Goal: Complete application form

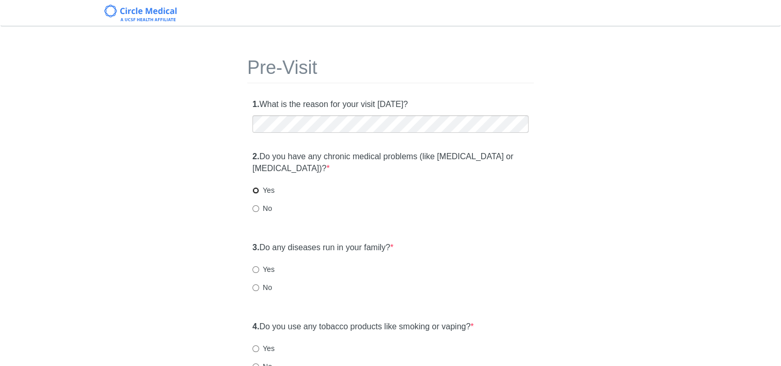
click at [253, 191] on input "Yes" at bounding box center [255, 190] width 7 height 7
radio input "true"
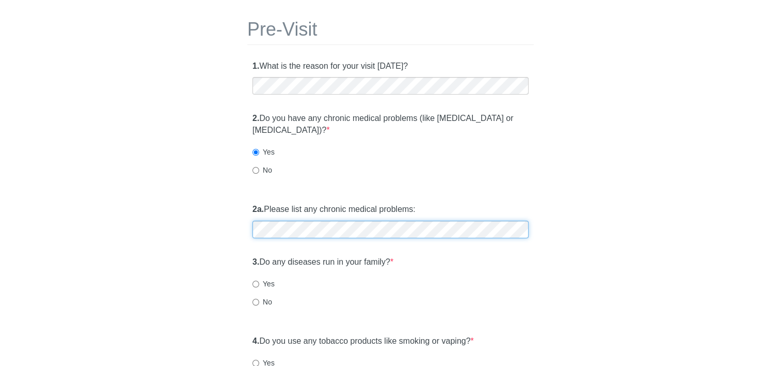
scroll to position [103, 0]
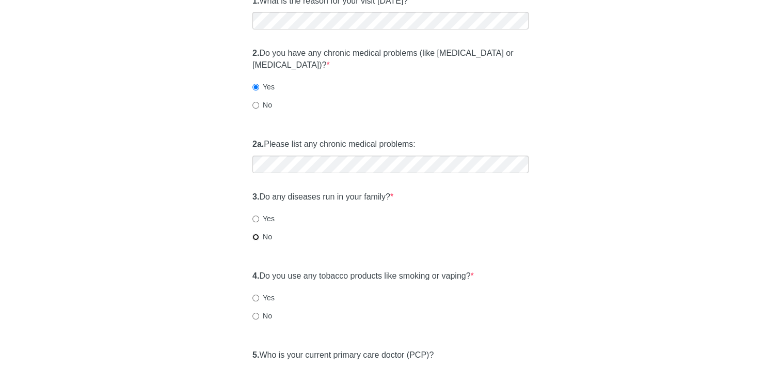
click at [253, 236] on input "No" at bounding box center [255, 236] width 7 height 7
radio input "true"
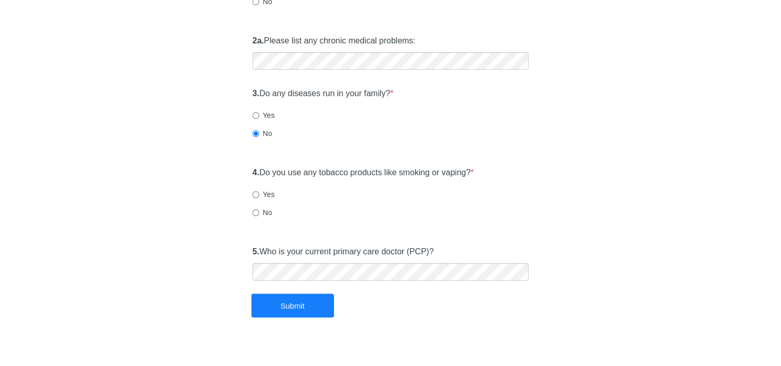
click at [247, 210] on div "4. Do you use any tobacco products like smoking or vaping? * Yes No" at bounding box center [390, 197] width 287 height 71
click at [255, 212] on input "No" at bounding box center [255, 212] width 7 height 7
radio input "true"
click at [315, 312] on button "Submit" at bounding box center [292, 305] width 83 height 24
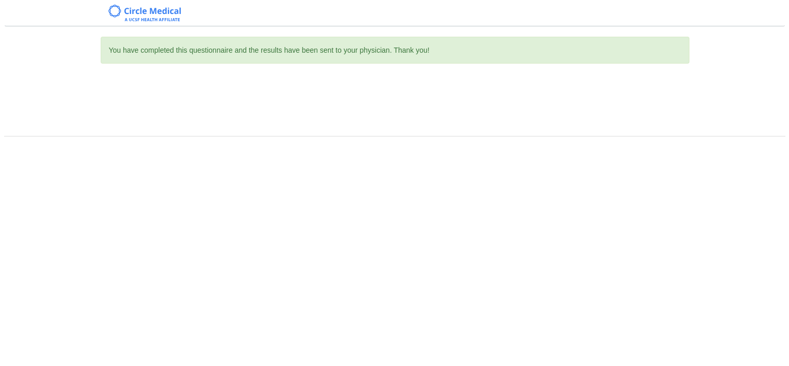
scroll to position [0, 0]
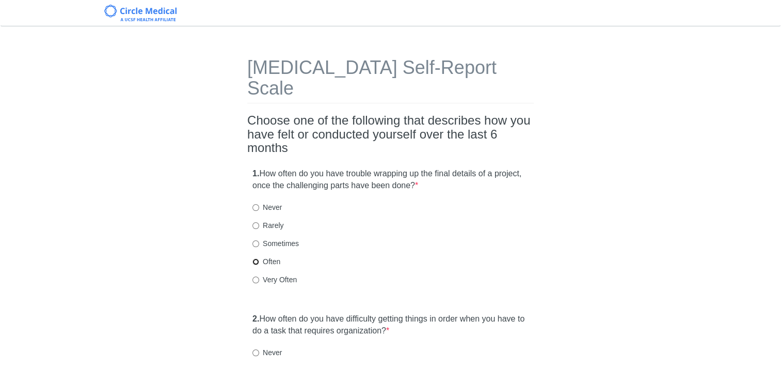
drag, startPoint x: 255, startPoint y: 239, endPoint x: 290, endPoint y: 258, distance: 40.0
click at [256, 258] on input "Often" at bounding box center [255, 261] width 7 height 7
radio input "true"
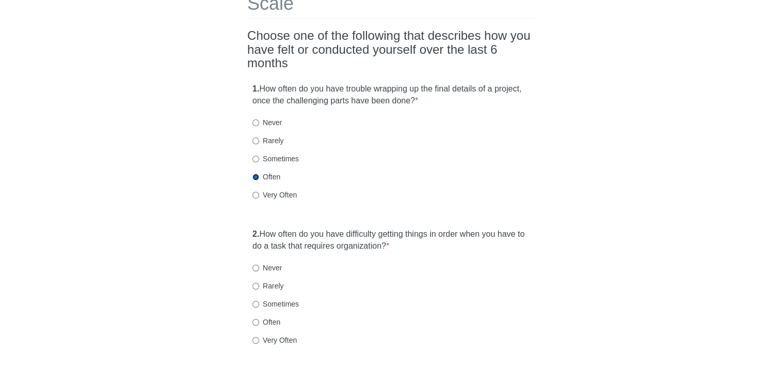
scroll to position [103, 0]
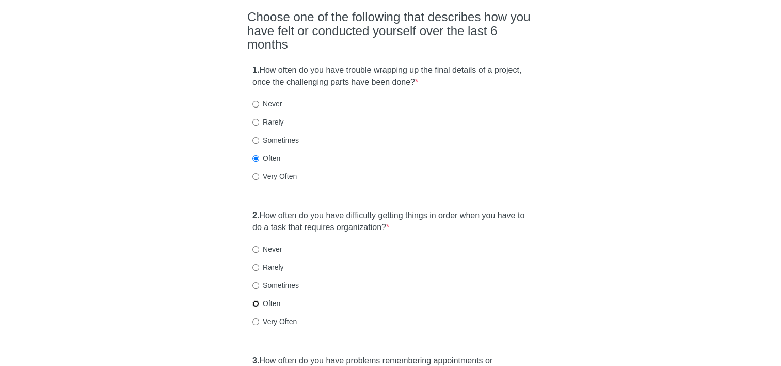
click at [254, 300] on input "Often" at bounding box center [255, 303] width 7 height 7
radio input "true"
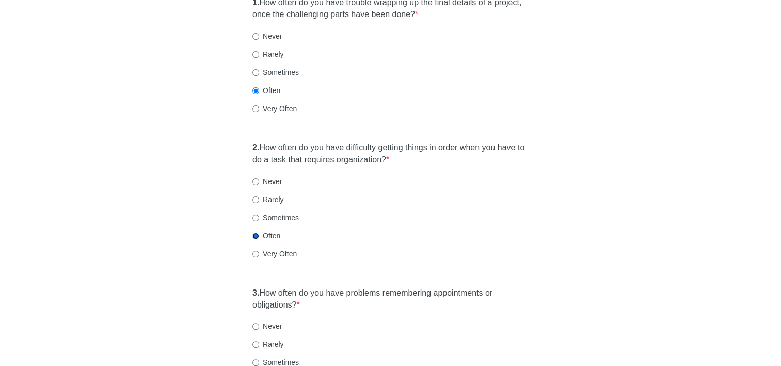
scroll to position [258, 0]
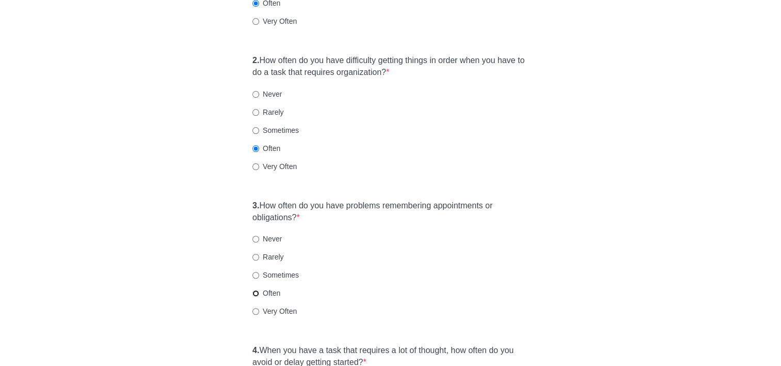
click at [256, 290] on input "Often" at bounding box center [255, 293] width 7 height 7
radio input "true"
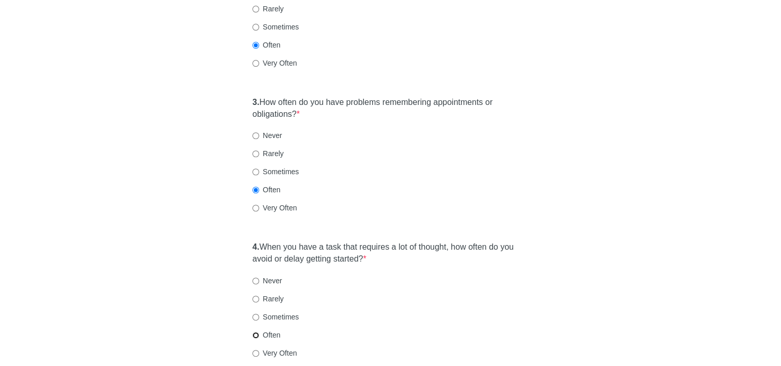
click at [254, 331] on input "Often" at bounding box center [255, 334] width 7 height 7
radio input "true"
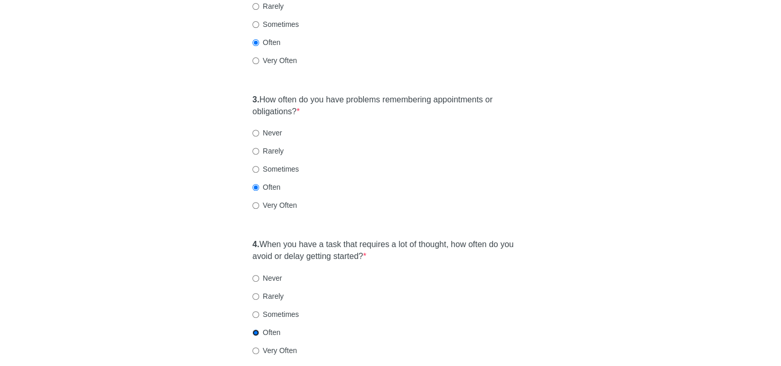
scroll to position [516, 0]
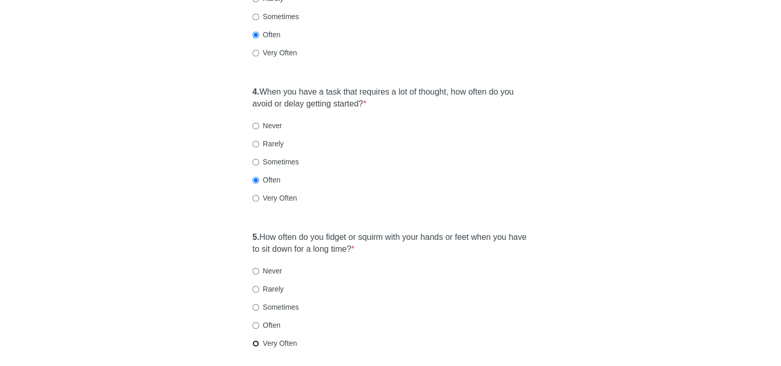
click at [258, 340] on input "Very Often" at bounding box center [255, 343] width 7 height 7
radio input "true"
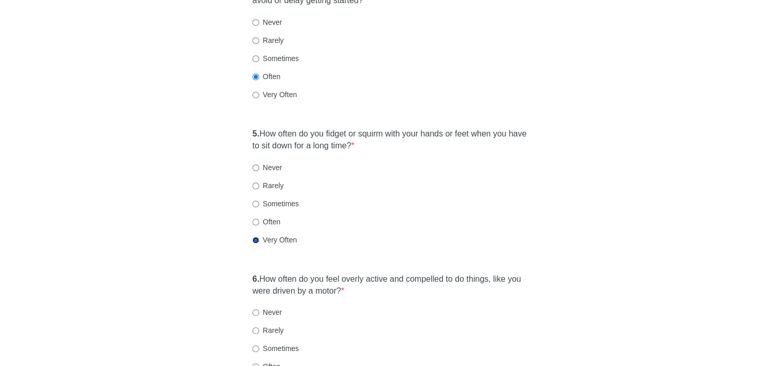
scroll to position [671, 0]
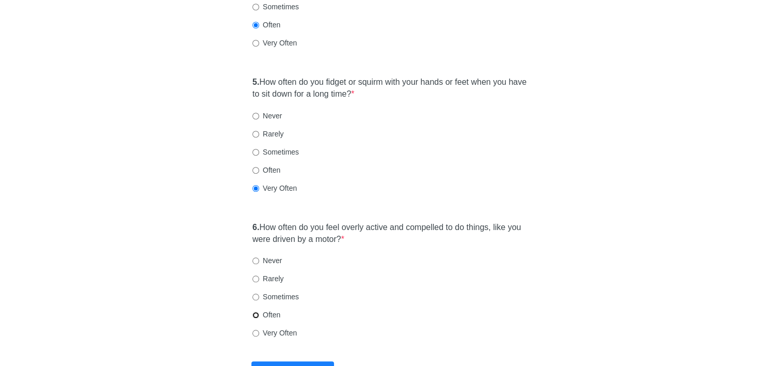
click at [256, 311] on input "Often" at bounding box center [255, 314] width 7 height 7
radio input "true"
click at [271, 361] on button "Submit" at bounding box center [292, 373] width 83 height 24
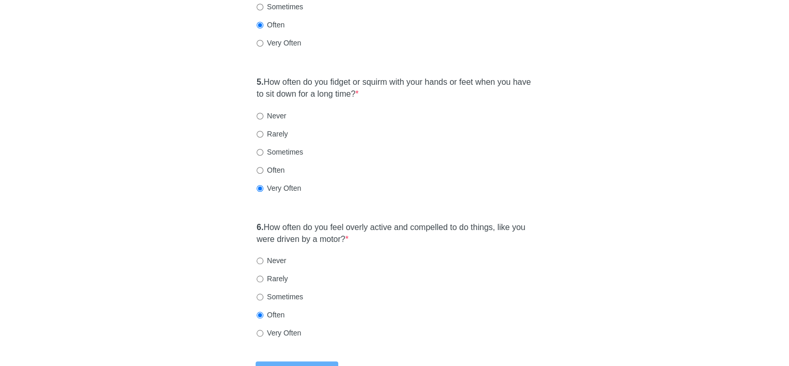
scroll to position [0, 0]
